Goal: Find contact information: Find contact information

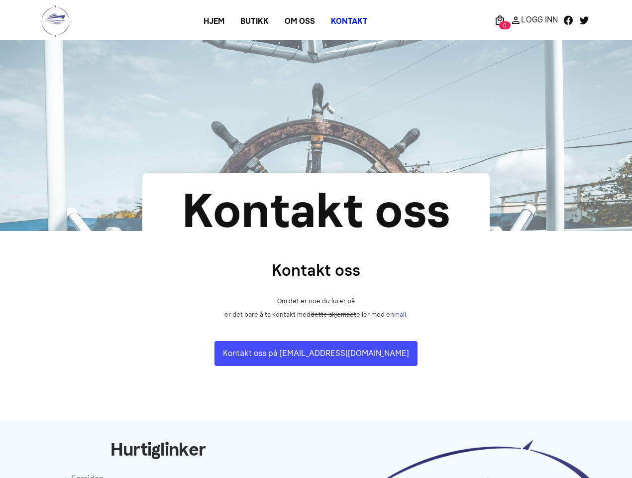
click at [316, 239] on section "Kontakt oss Om det er noe du lurer på er det bare å ta kontakt med dette skjema…" at bounding box center [316, 312] width 632 height 162
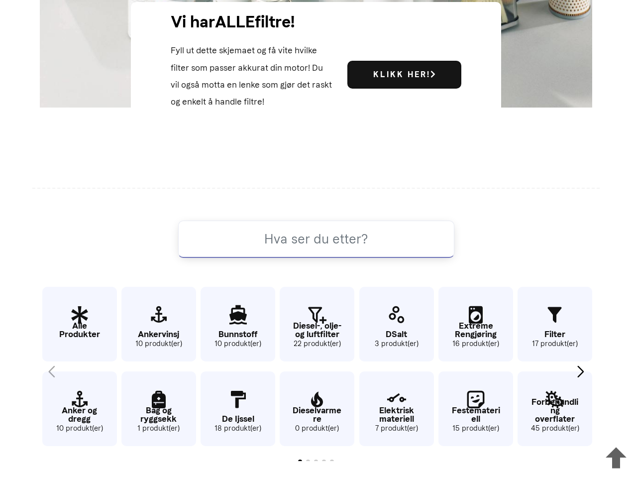
scroll to position [479, 0]
click at [316, 239] on input at bounding box center [316, 239] width 276 height 37
click at [616, 456] on icon at bounding box center [616, 459] width 32 height 38
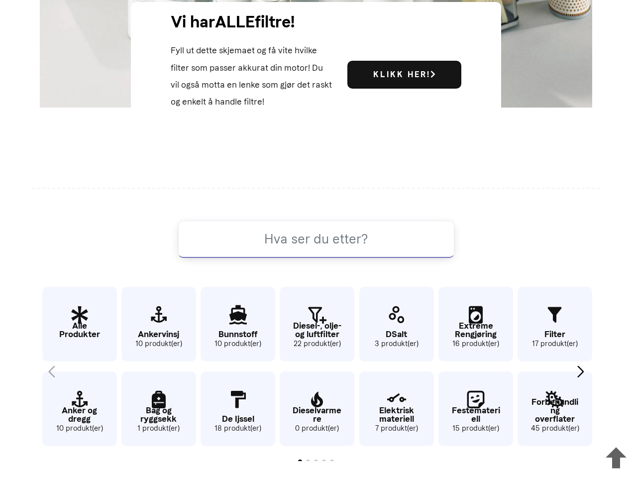
click at [581, 371] on div "Next slide" at bounding box center [580, 371] width 13 height 22
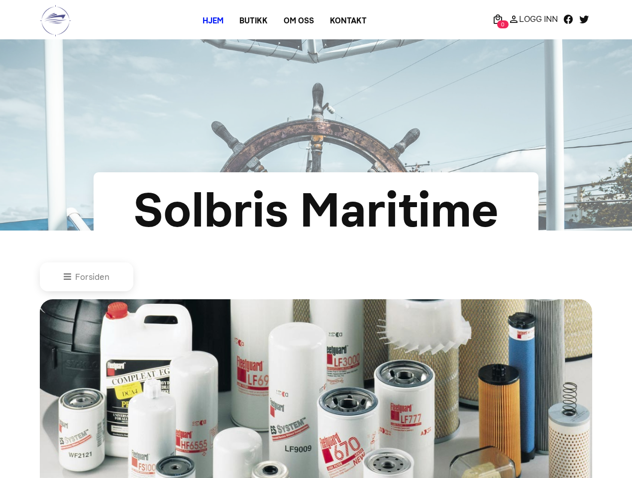
scroll to position [0, 0]
